Goal: Find specific page/section: Find specific page/section

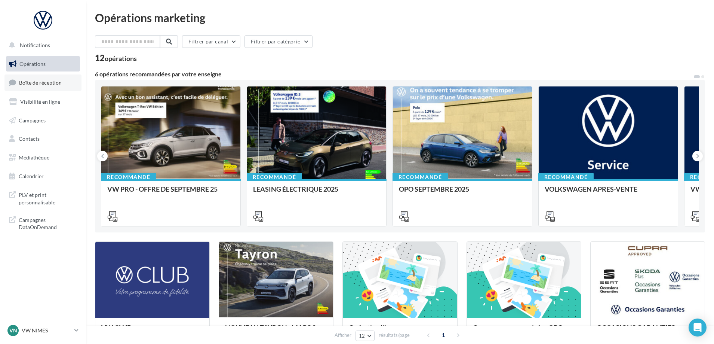
click at [33, 83] on span "Boîte de réception" at bounding box center [40, 82] width 43 height 6
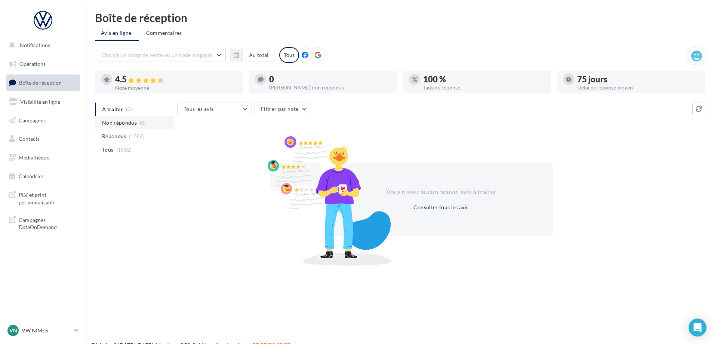
click at [133, 123] on span "Non répondus" at bounding box center [119, 122] width 35 height 7
